Goal: Task Accomplishment & Management: Use online tool/utility

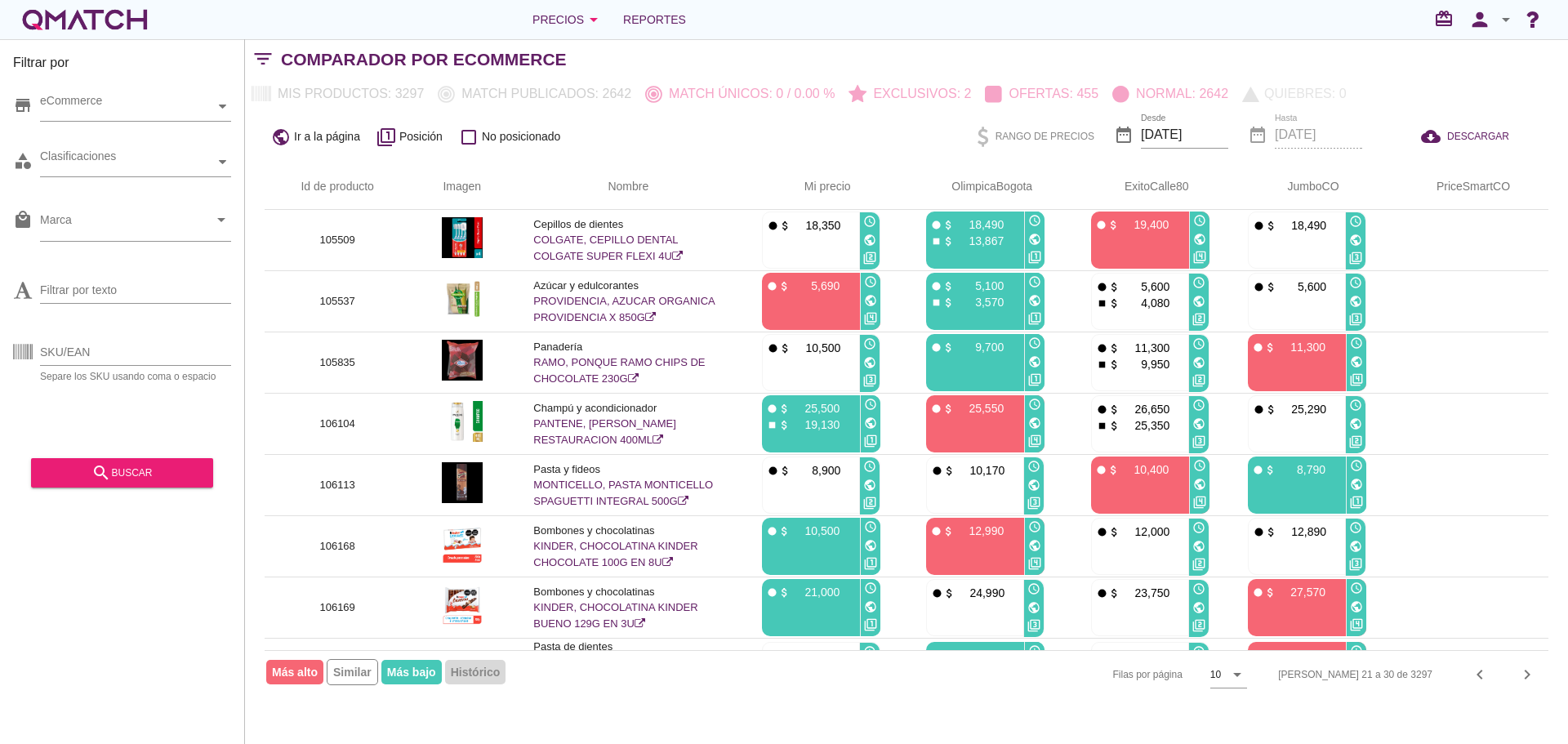
scroll to position [175, 0]
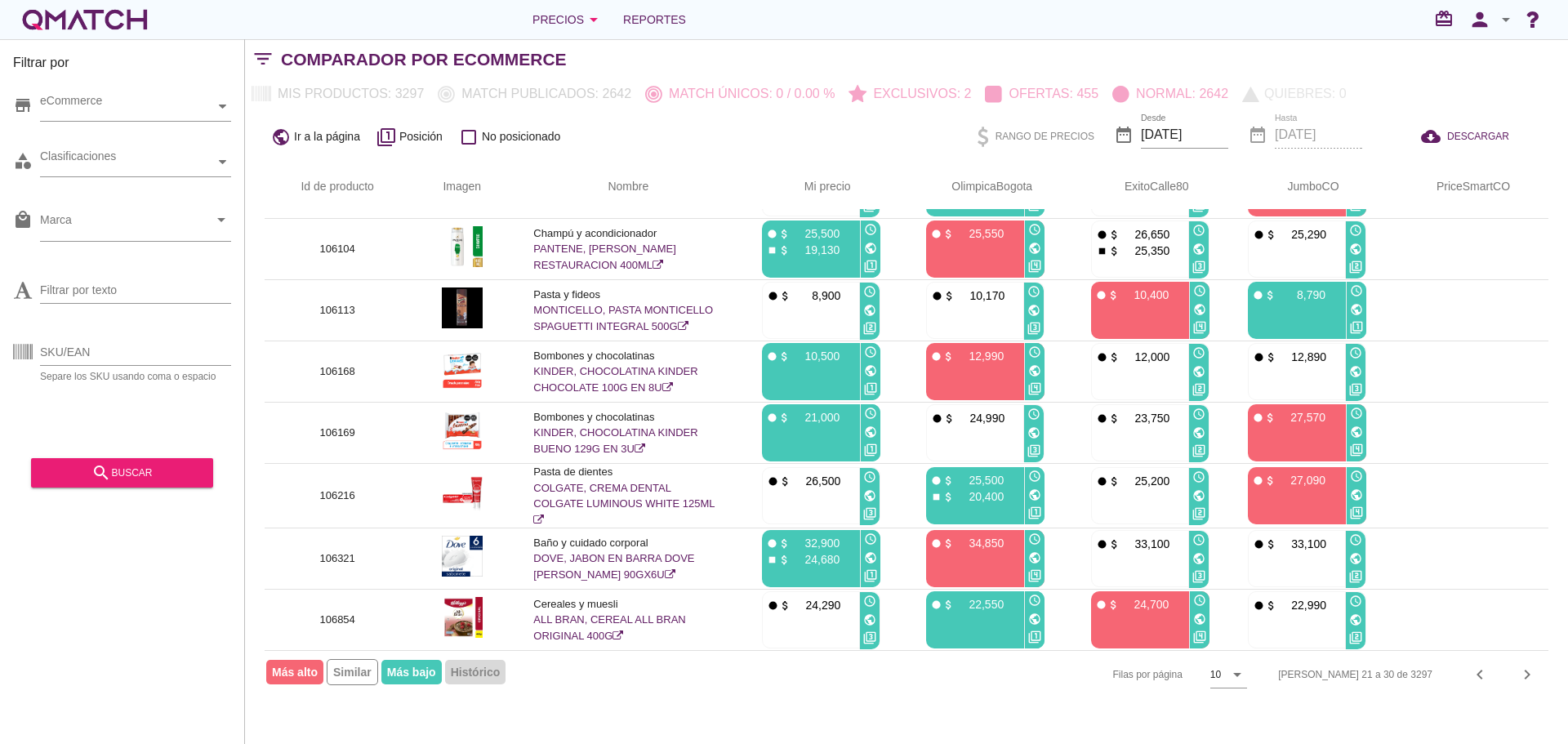
click at [758, 53] on div "Comparador por eCommerce" at bounding box center [923, 59] width 1287 height 39
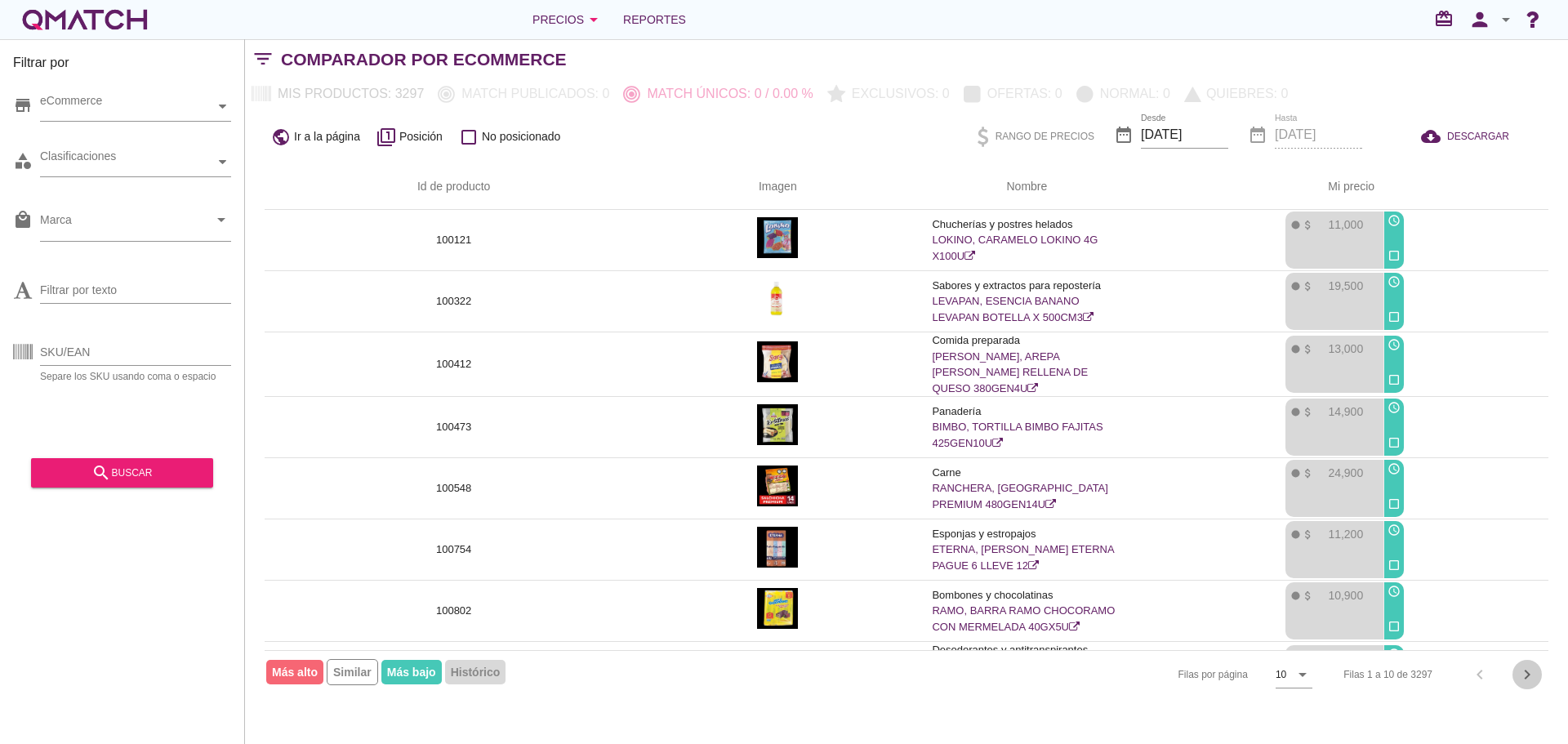
click at [1526, 681] on icon "chevron_right" at bounding box center [1527, 674] width 20 height 20
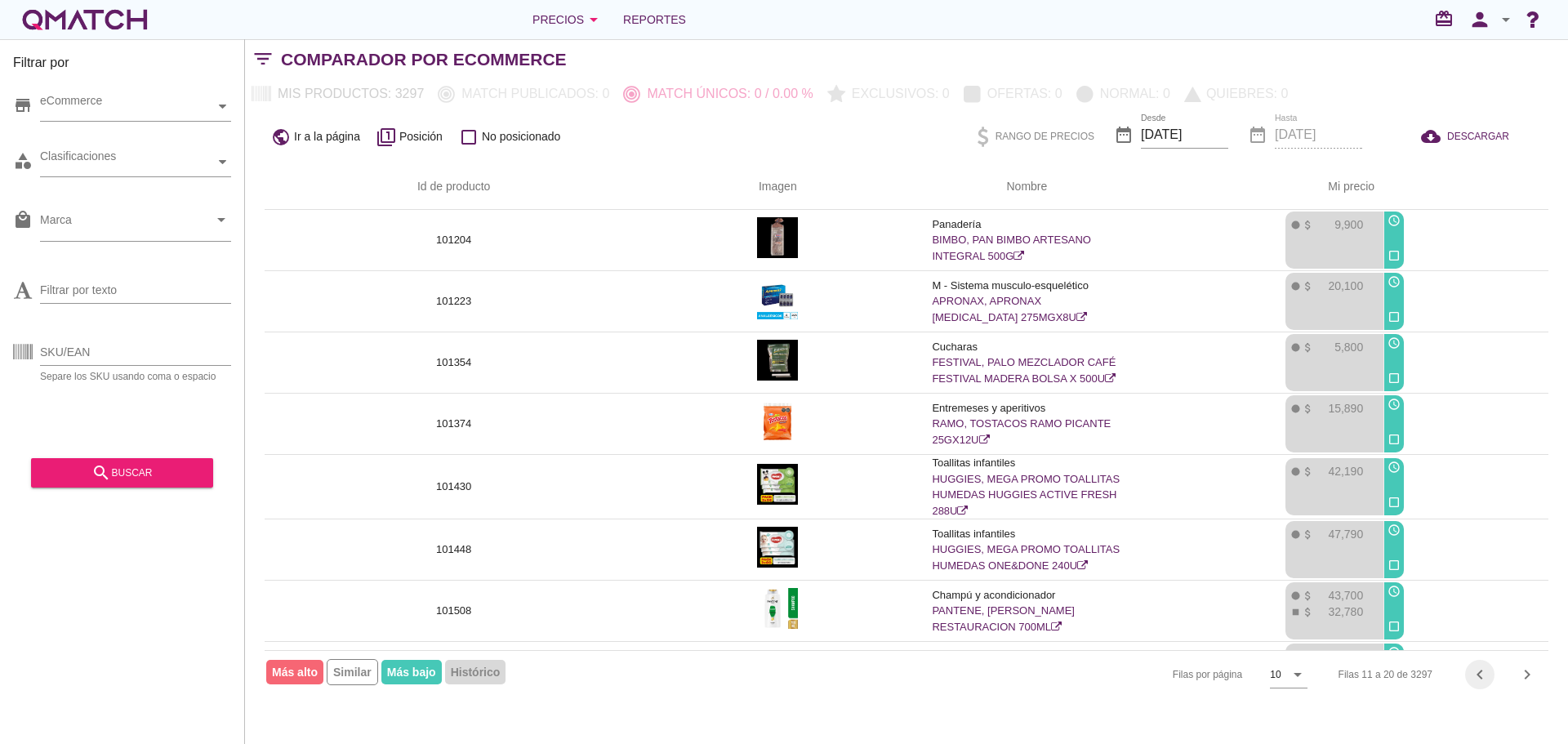
click at [1474, 671] on icon "chevron_left" at bounding box center [1479, 674] width 20 height 20
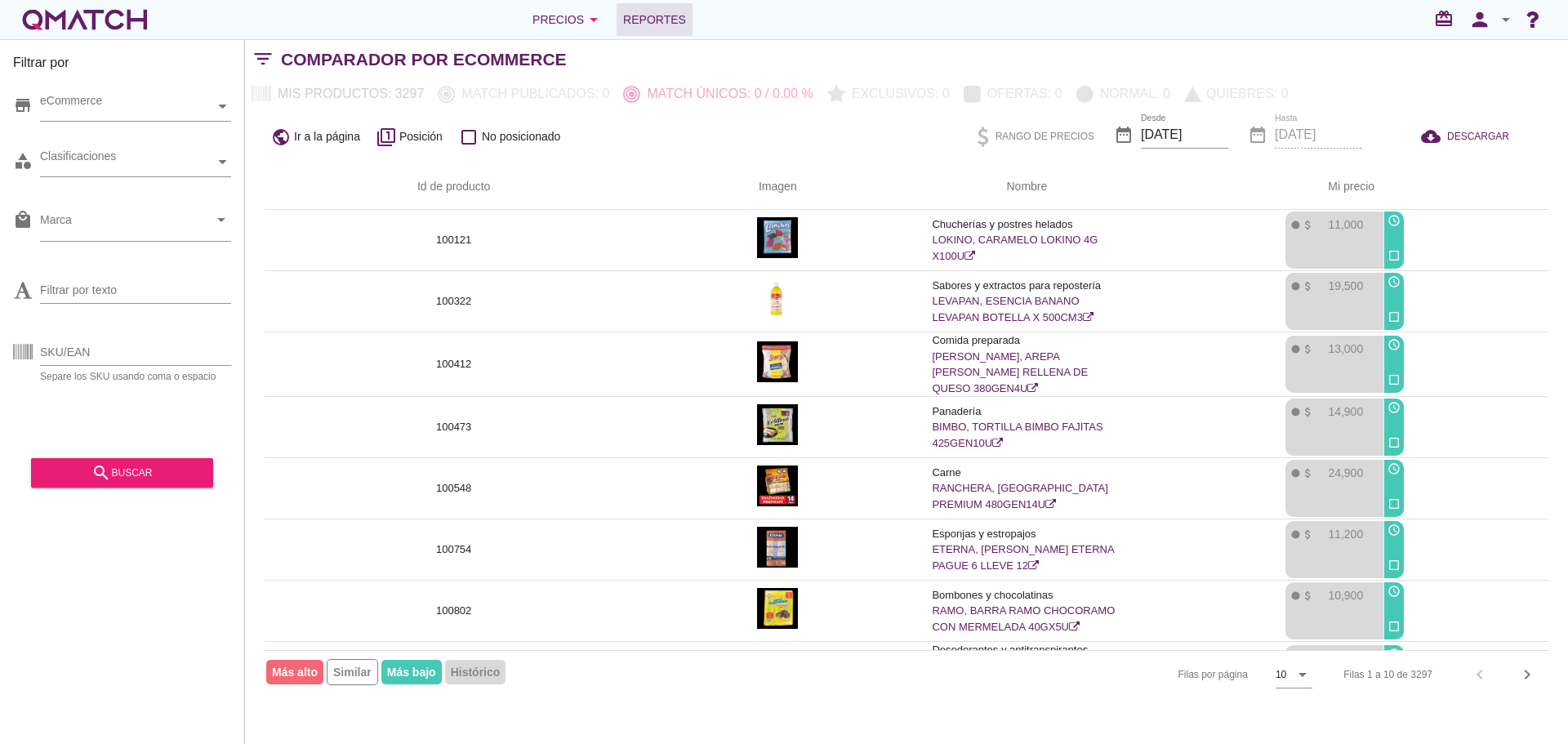
click at [628, 10] on span "Reportes" at bounding box center [654, 19] width 63 height 20
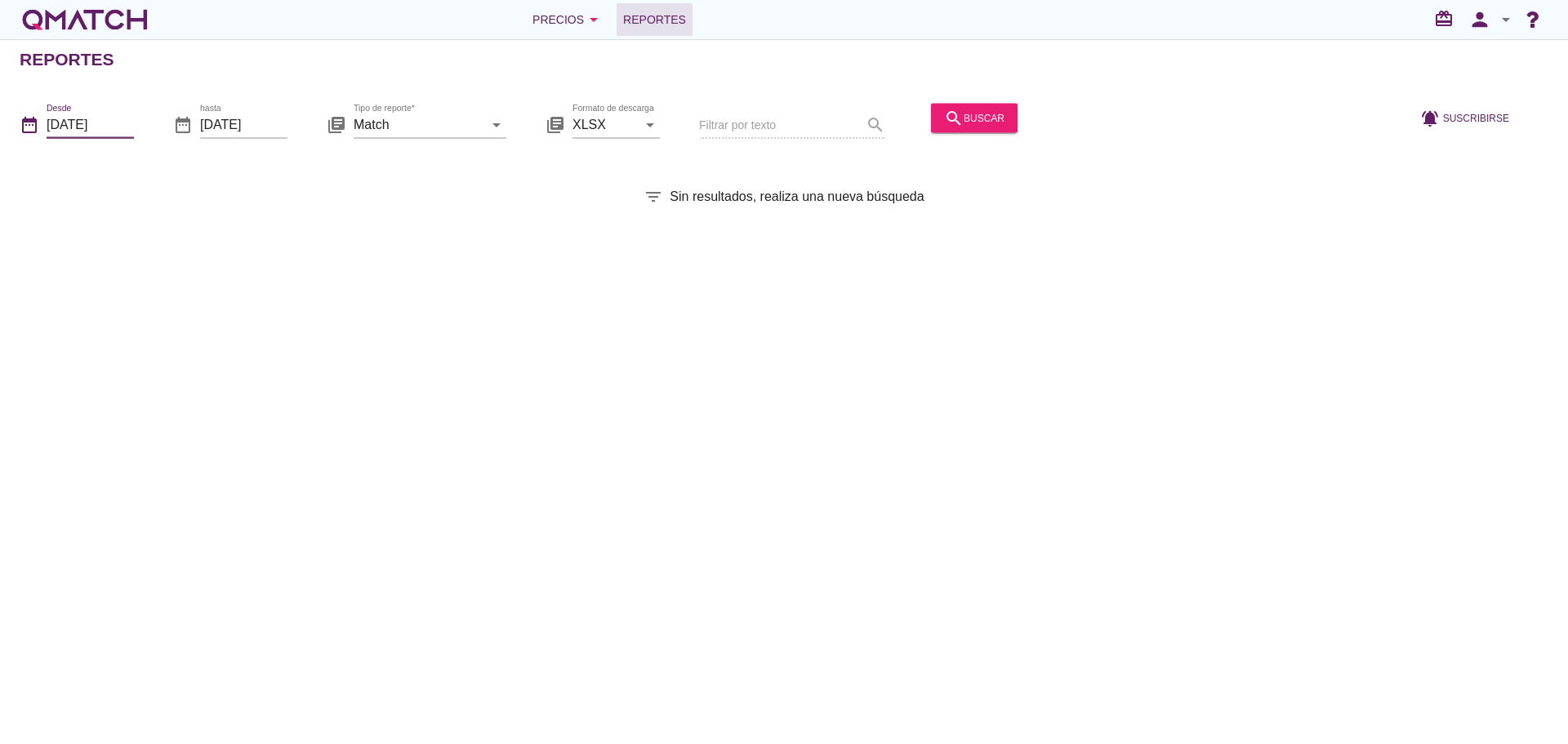
click at [73, 120] on input "[DATE]" at bounding box center [90, 124] width 88 height 26
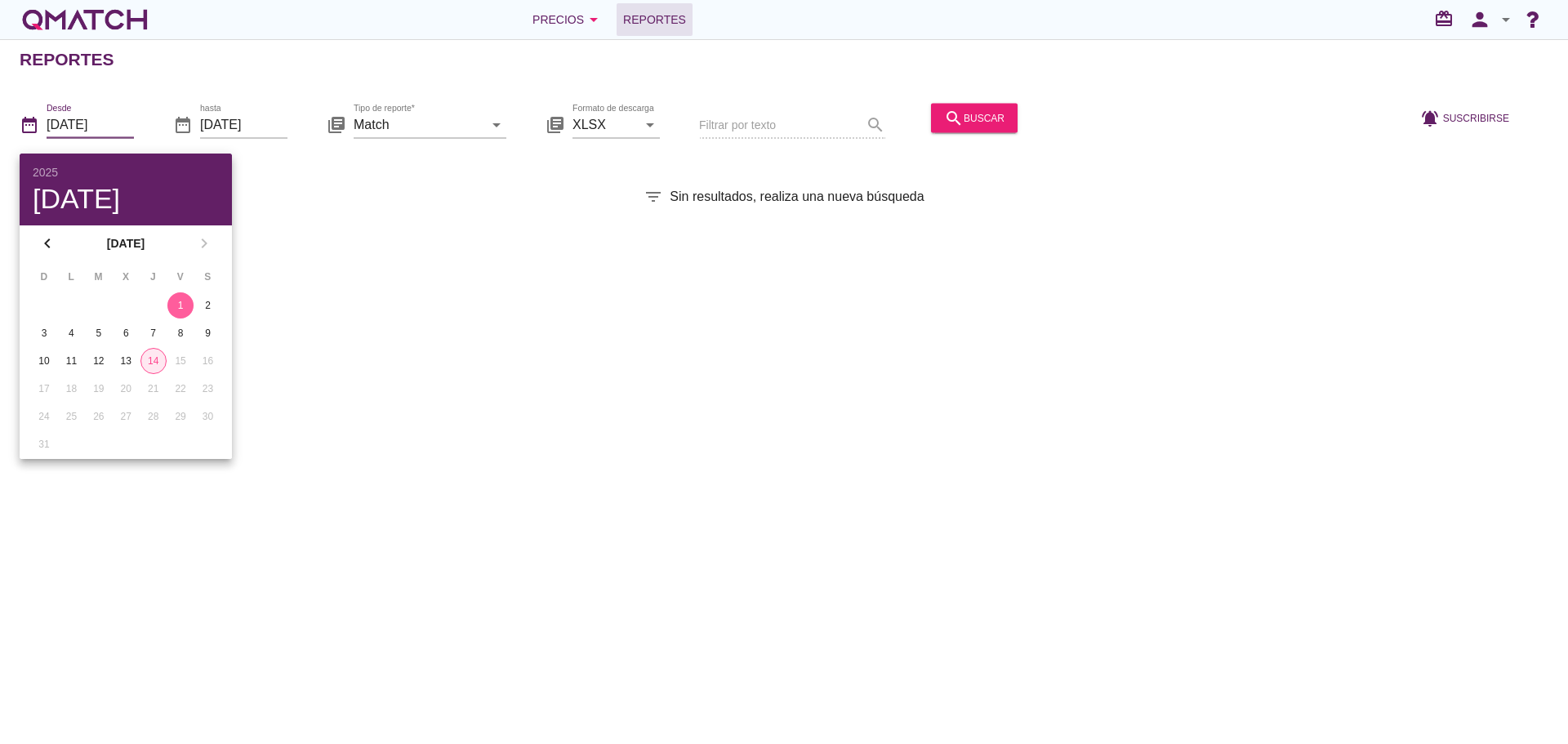
click at [156, 357] on div "14" at bounding box center [154, 361] width 24 height 15
type input "[DATE]"
click at [370, 228] on div "Reportes date_range Desde [DATE] date_range hasta [DATE] library_books Tipo de …" at bounding box center [784, 391] width 1568 height 705
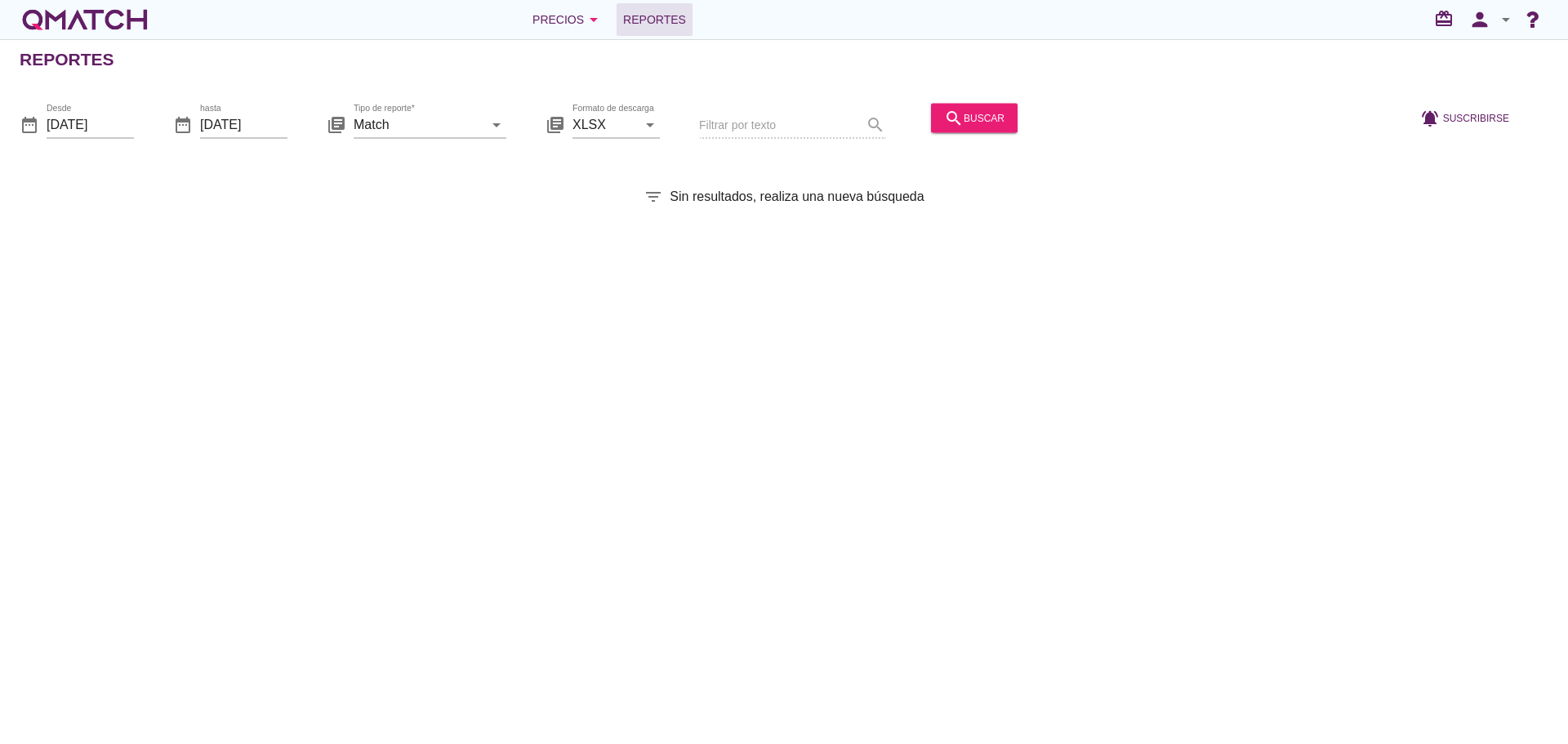
click at [407, 99] on div "library_books Tipo de reporte* Match arrow_drop_down" at bounding box center [416, 126] width 180 height 56
click at [391, 118] on input "Match" at bounding box center [418, 124] width 129 height 26
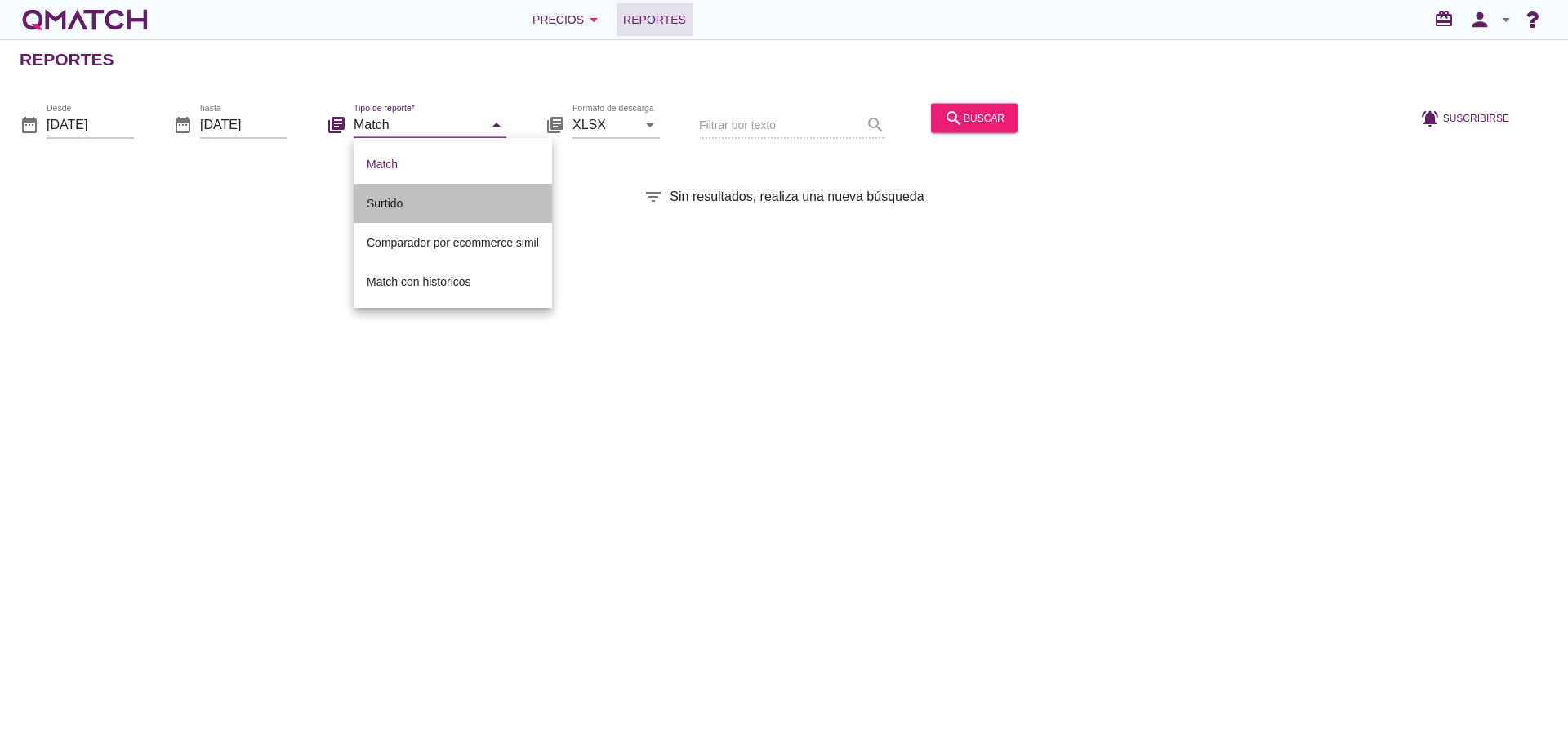
click at [415, 192] on div "Surtido" at bounding box center [453, 203] width 172 height 39
type input "Surtido"
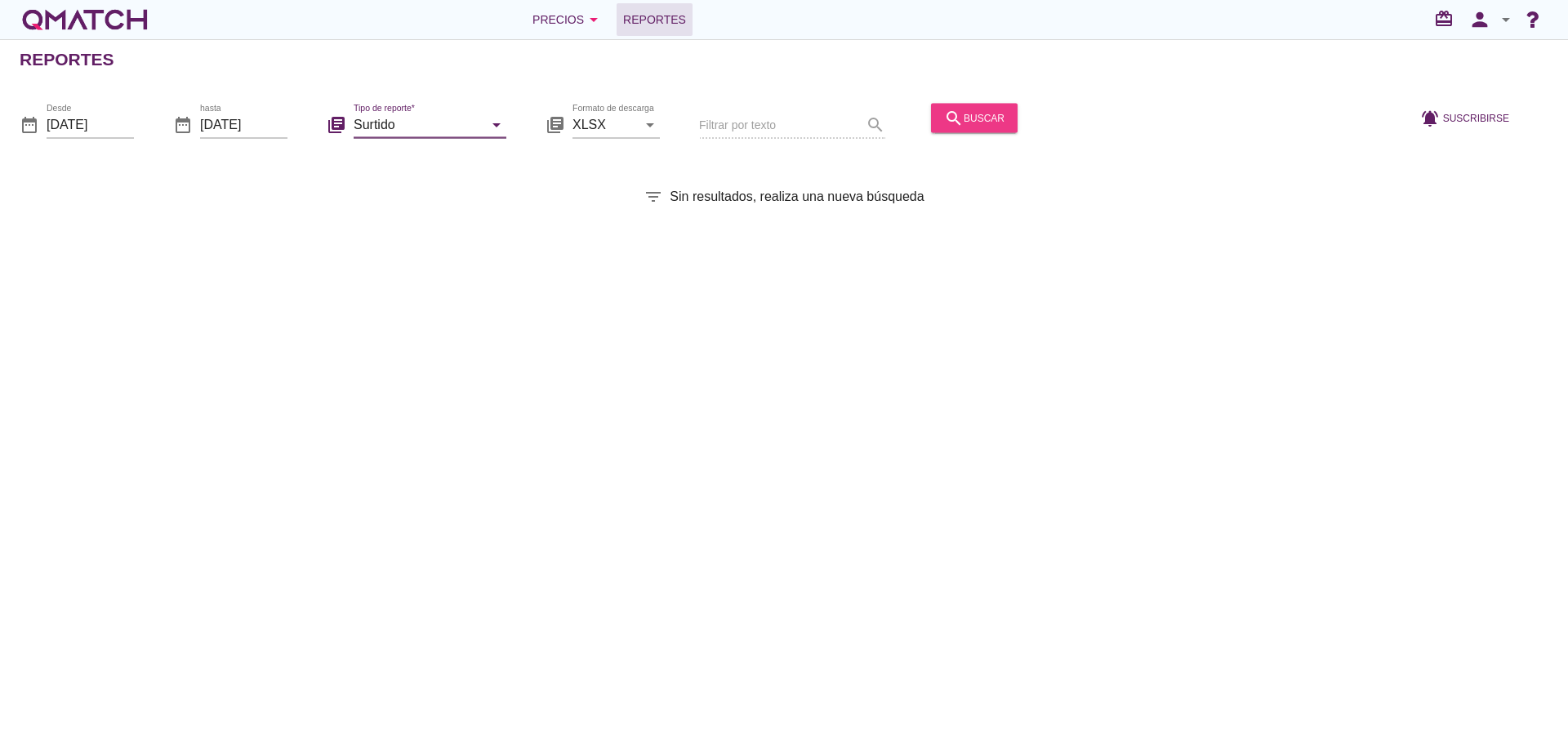
click at [945, 116] on icon "search" at bounding box center [954, 117] width 20 height 20
click at [1480, 22] on icon "person" at bounding box center [1480, 19] width 33 height 23
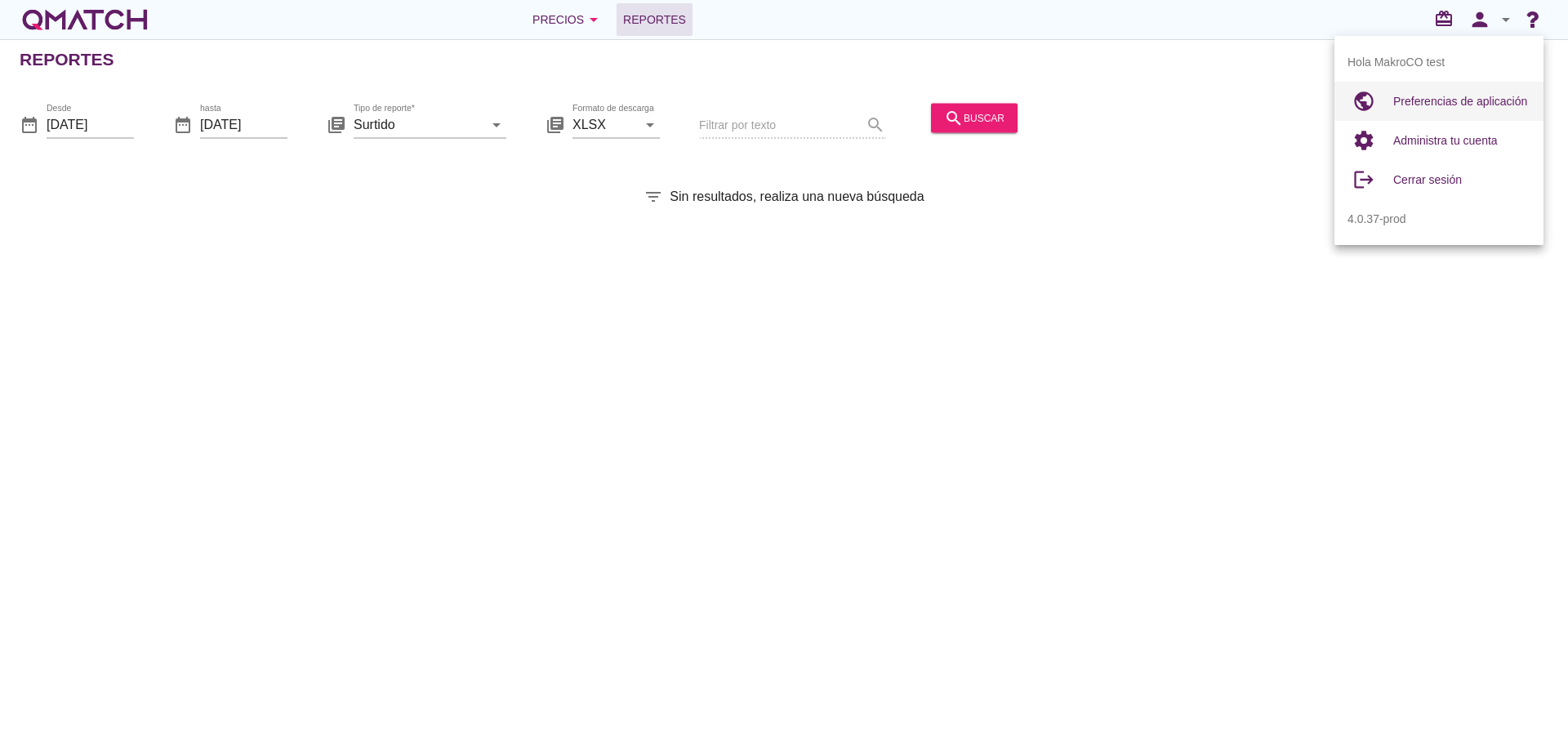
click at [1450, 96] on span "Preferencias de aplicación" at bounding box center [1460, 101] width 134 height 13
radio input "true"
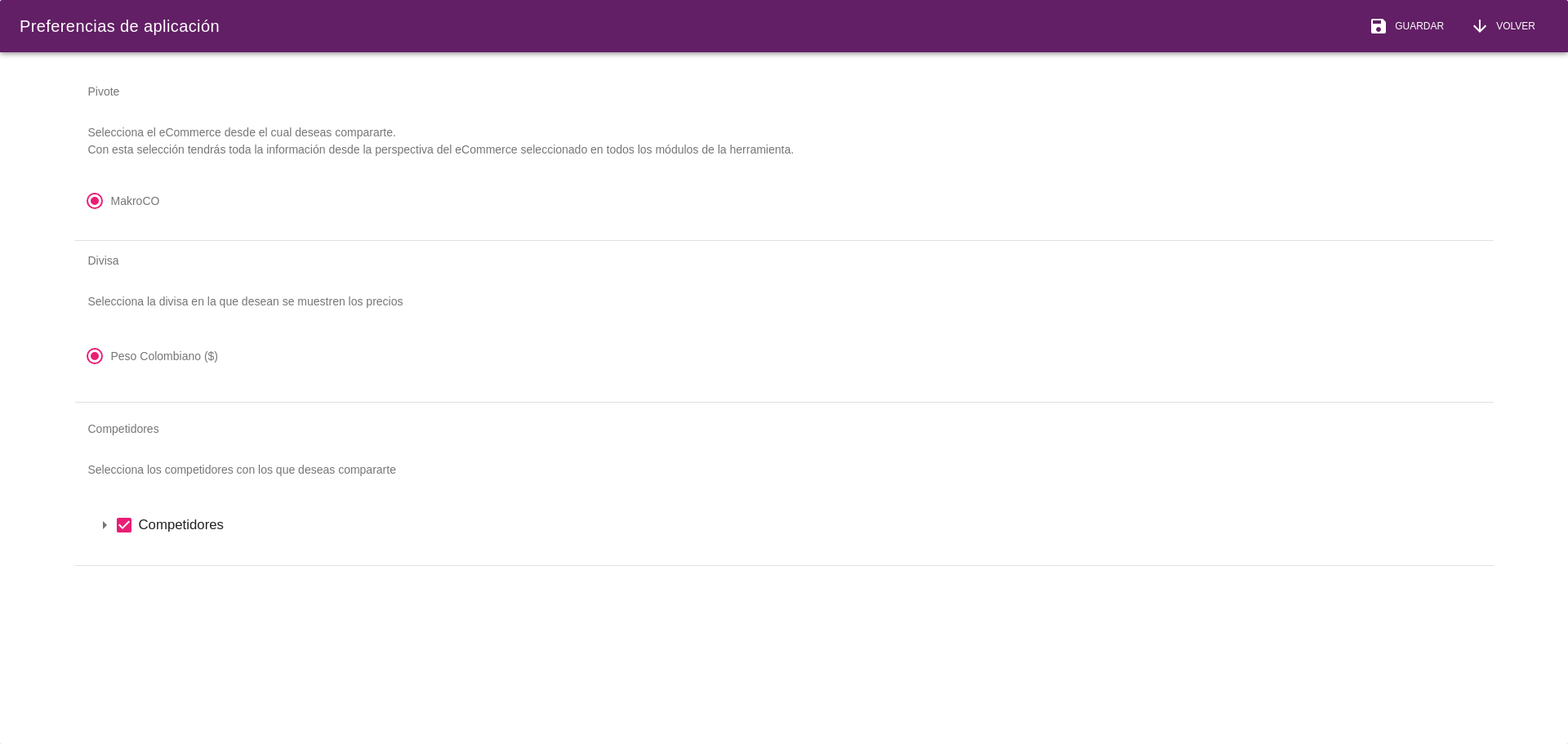
click at [110, 522] on icon "arrow_drop_down" at bounding box center [104, 525] width 20 height 20
click at [125, 553] on icon "arrow_drop_down" at bounding box center [125, 553] width 20 height 20
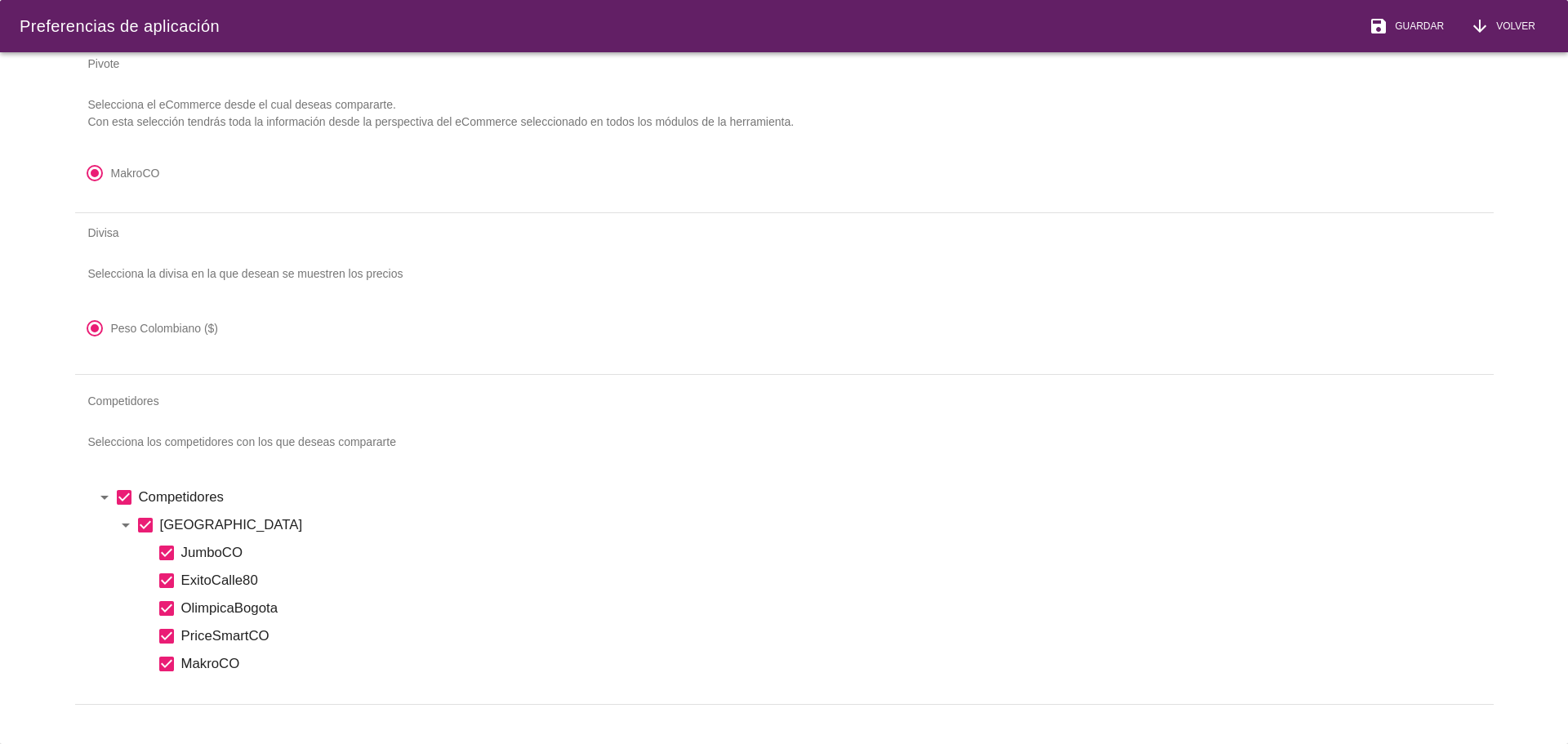
scroll to position [43, 0]
click at [1484, 22] on icon "arrow_downward" at bounding box center [1479, 26] width 20 height 20
